Goal: Information Seeking & Learning: Get advice/opinions

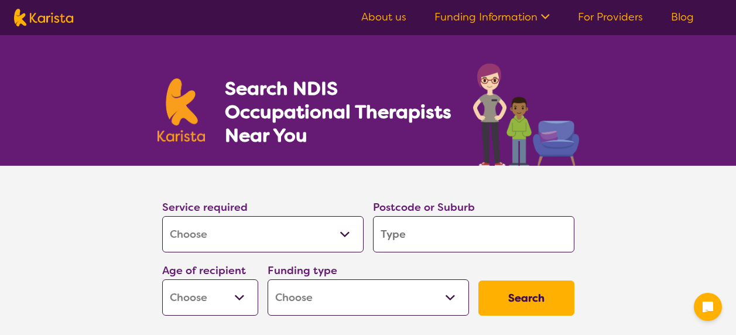
select select "[MEDICAL_DATA]"
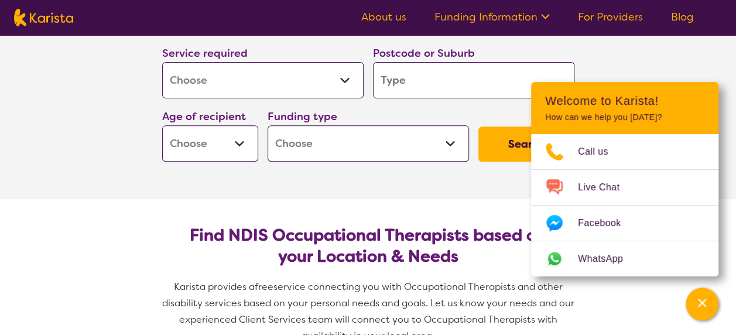
scroll to position [151, 0]
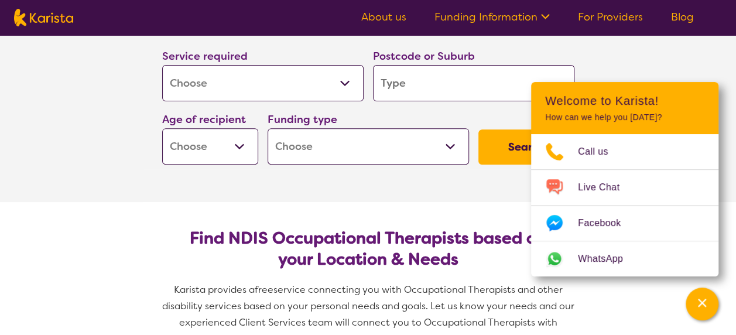
click at [432, 70] on input "search" at bounding box center [474, 83] width 202 height 36
type input "2"
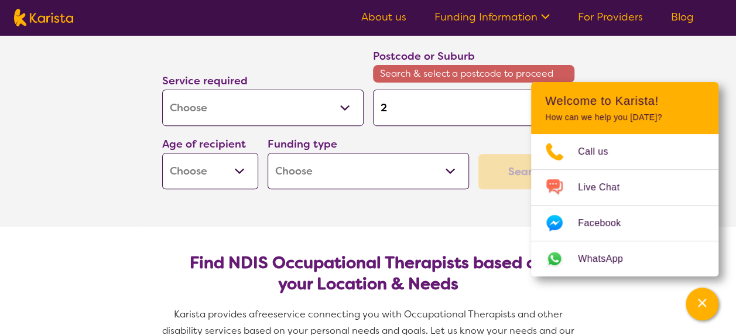
type input "20"
type input "206"
type input "2065"
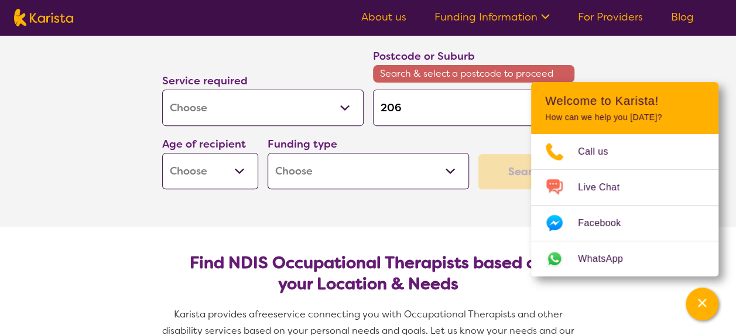
type input "2065"
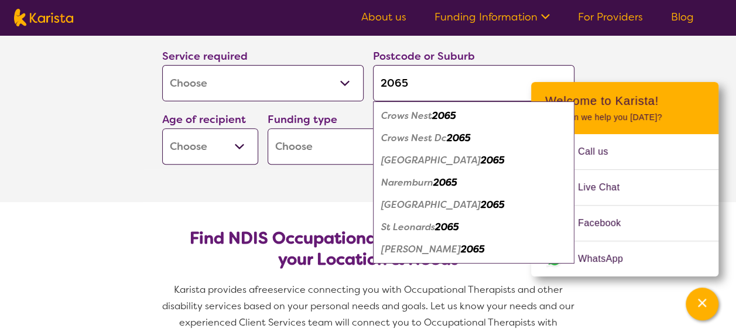
type input "2065"
click at [438, 118] on em "2065" at bounding box center [444, 116] width 24 height 12
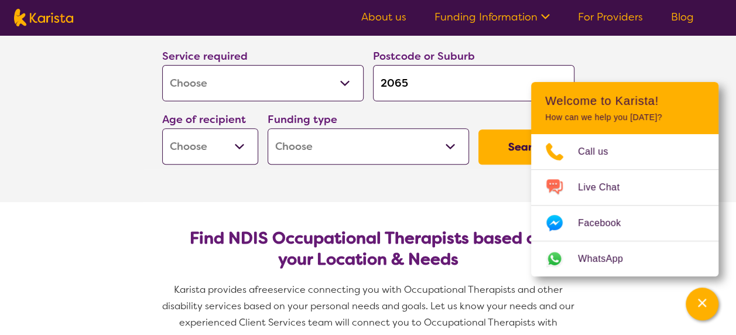
click at [247, 145] on select "Early Childhood - 0 to 9 Child - 10 to 11 Adolescent - 12 to 17 Adult - 18 to 6…" at bounding box center [210, 146] width 96 height 36
select select "AD"
click at [162, 128] on select "Early Childhood - 0 to 9 Child - 10 to 11 Adolescent - 12 to 17 Adult - 18 to 6…" at bounding box center [210, 146] width 96 height 36
select select "AD"
click at [453, 148] on select "Home Care Package (HCP) National Disability Insurance Scheme (NDIS) I don't know" at bounding box center [369, 146] width 202 height 36
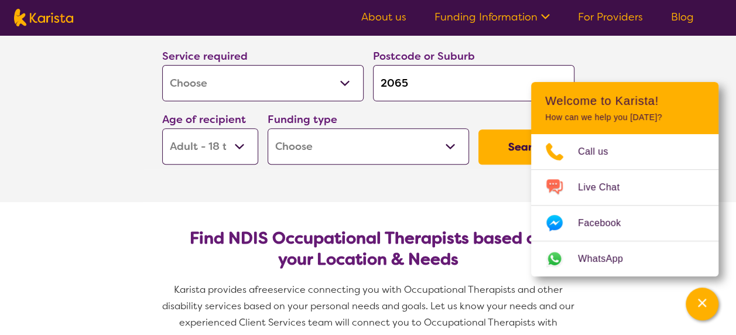
select select "NDIS"
click at [268, 128] on select "Home Care Package (HCP) National Disability Insurance Scheme (NDIS) I don't know" at bounding box center [369, 146] width 202 height 36
select select "NDIS"
click at [517, 143] on button "Search" at bounding box center [527, 146] width 96 height 35
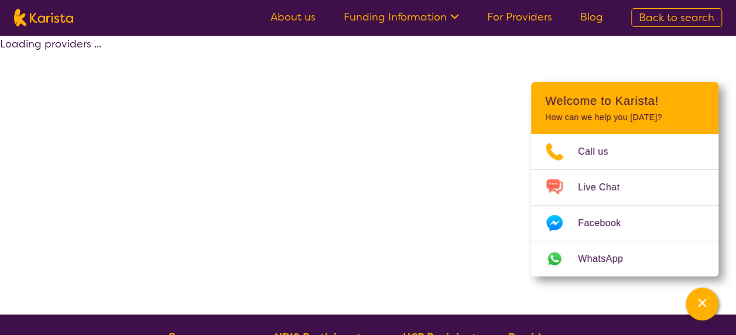
select select "by_score"
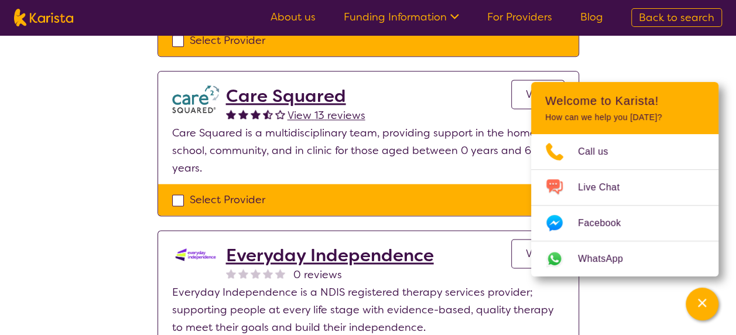
scroll to position [742, 0]
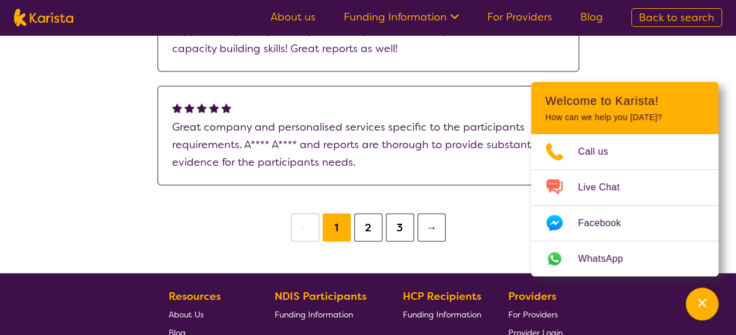
scroll to position [1067, 0]
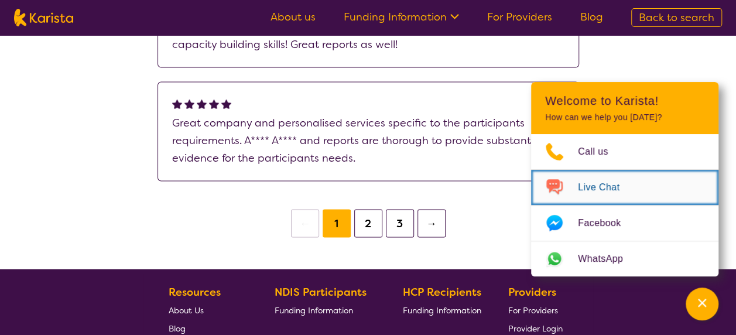
click at [576, 189] on img "Choose channel" at bounding box center [554, 187] width 47 height 19
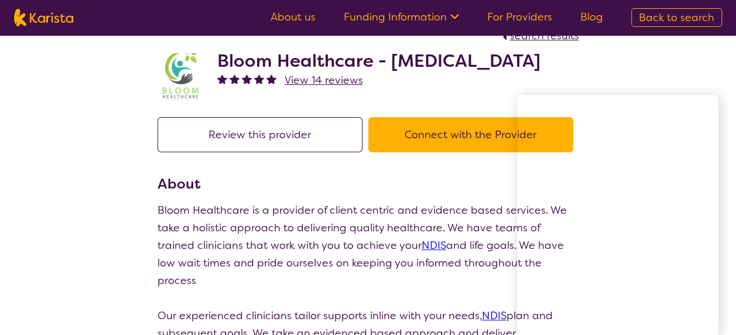
scroll to position [0, 0]
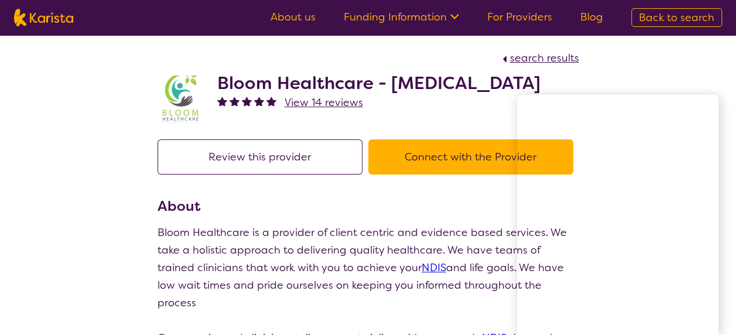
click at [301, 19] on link "About us" at bounding box center [293, 17] width 45 height 14
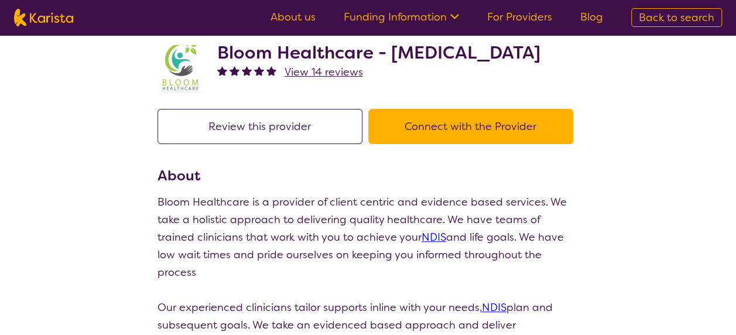
scroll to position [25, 0]
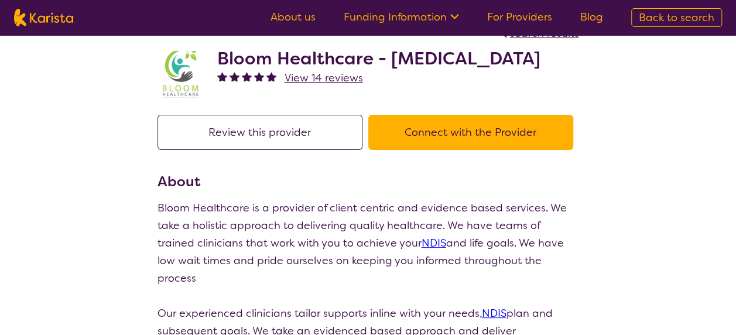
click at [251, 150] on button "Review this provider" at bounding box center [260, 132] width 205 height 35
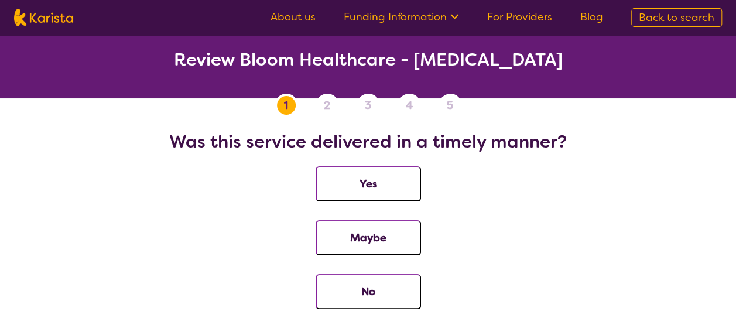
click at [251, 153] on fieldset "Was this service delivered in a timely manner? Yes Maybe No" at bounding box center [368, 229] width 708 height 197
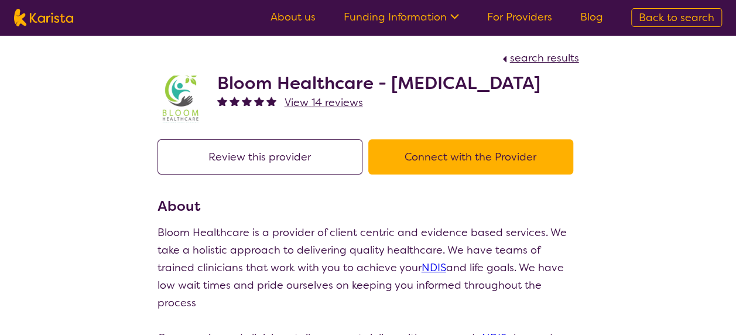
scroll to position [25, 0]
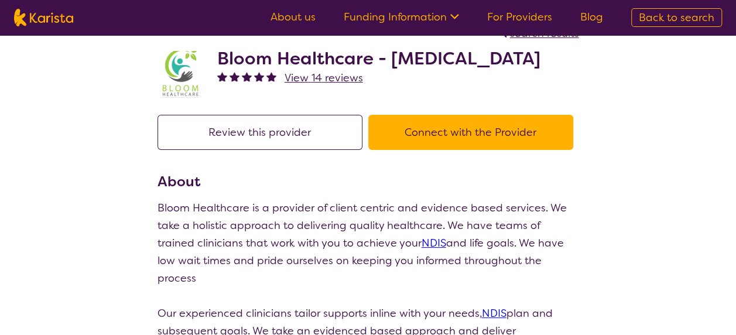
click at [494, 150] on button "Connect with the Provider" at bounding box center [470, 132] width 205 height 35
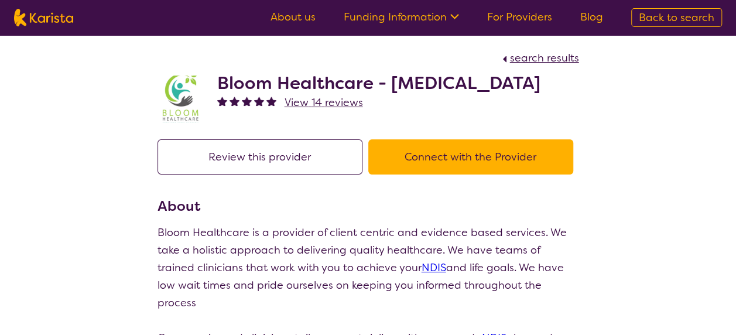
scroll to position [25, 0]
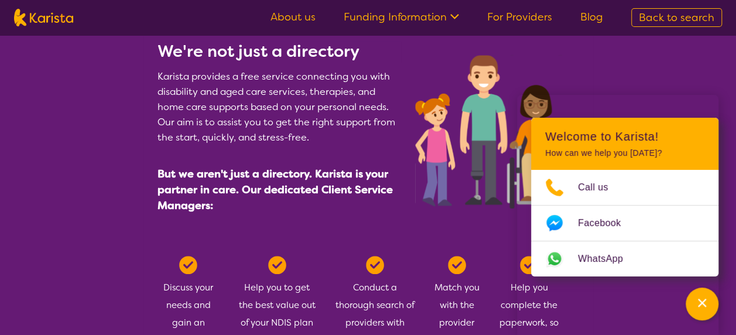
scroll to position [474, 0]
